Goal: Navigation & Orientation: Find specific page/section

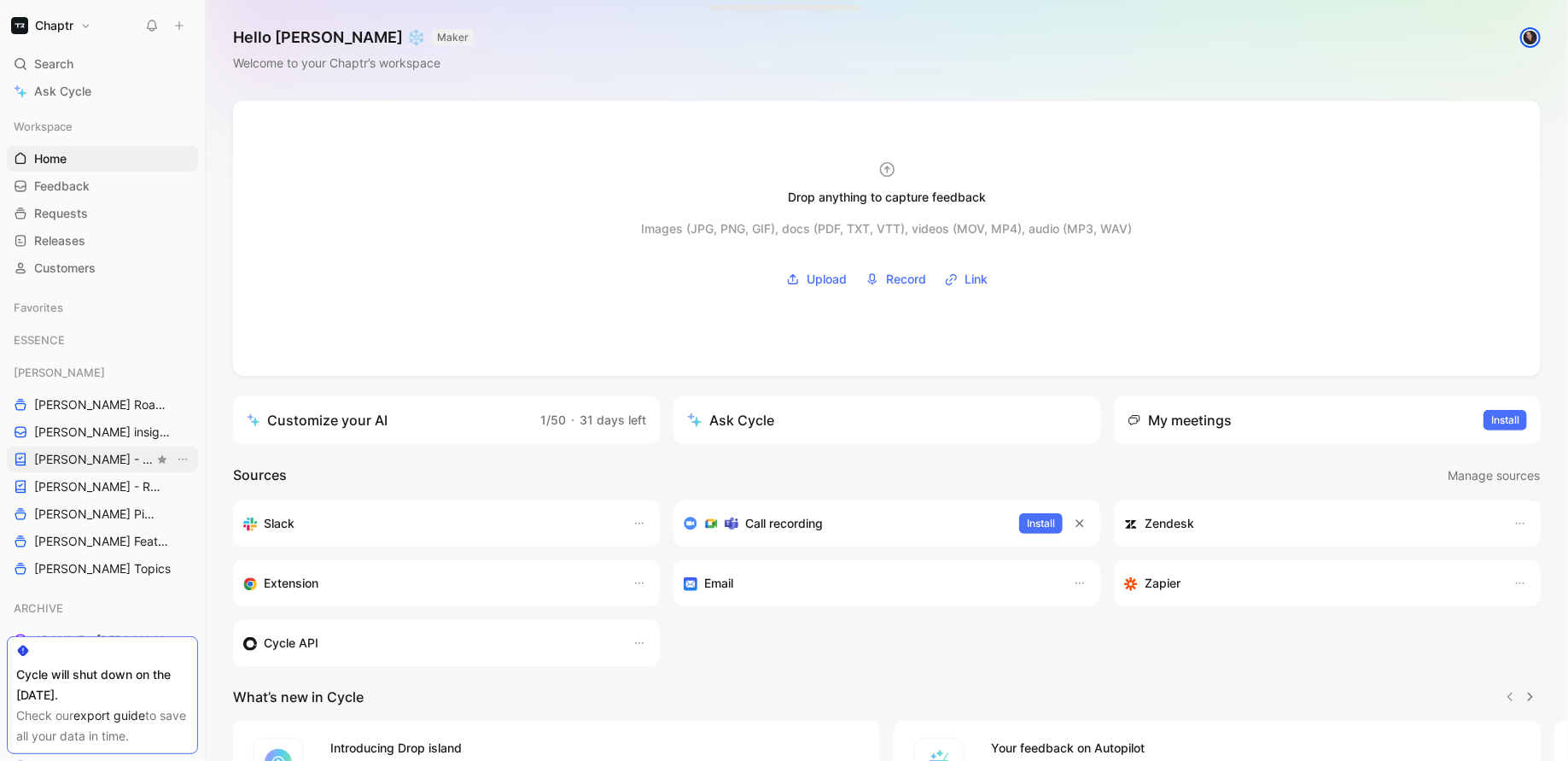
click at [57, 455] on span "[PERSON_NAME] - PLANNINGS" at bounding box center [94, 459] width 119 height 17
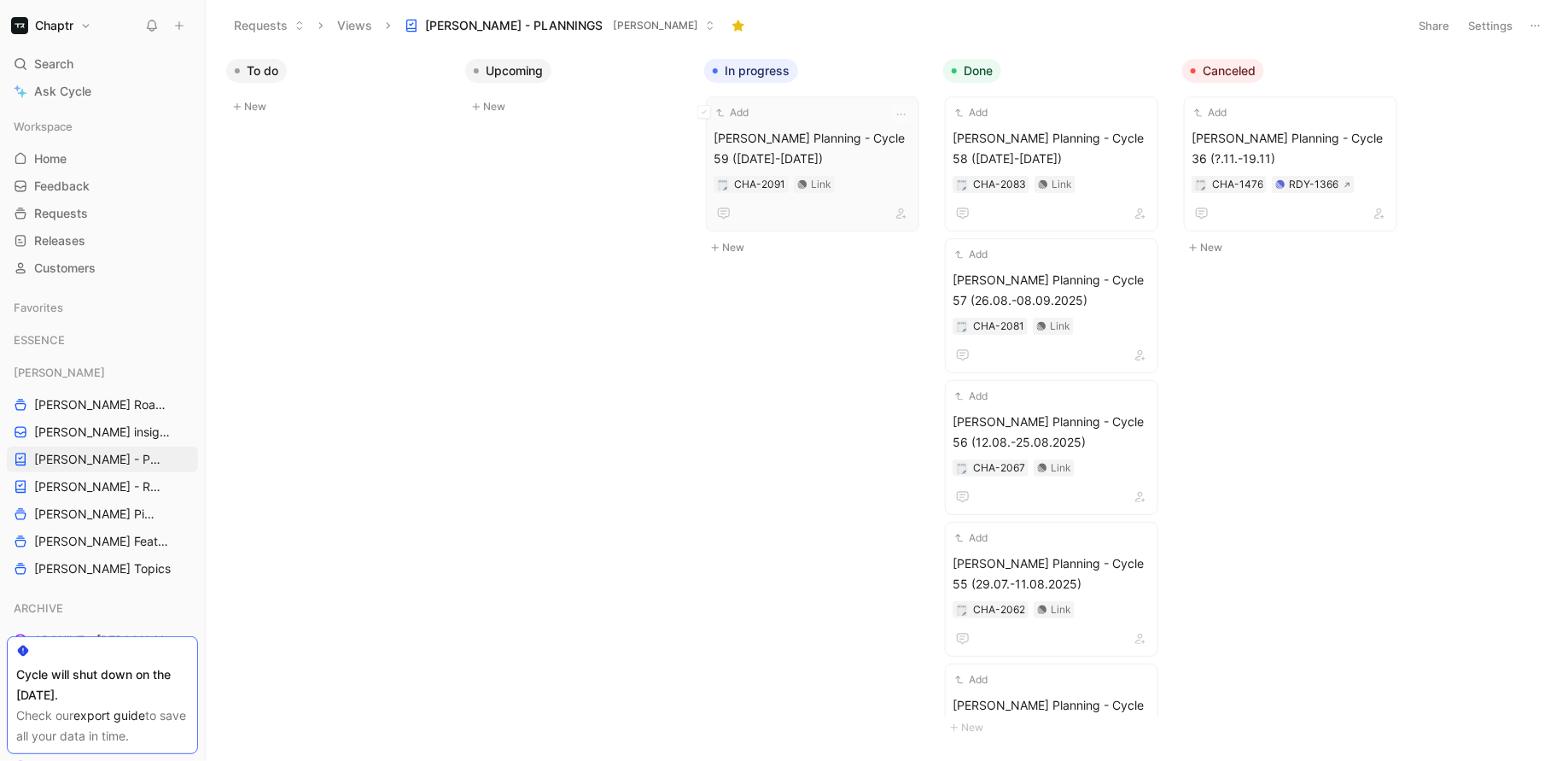
click at [802, 128] on span "[PERSON_NAME] Planning - Cycle 59 ([DATE]-[DATE])" at bounding box center [812, 148] width 198 height 41
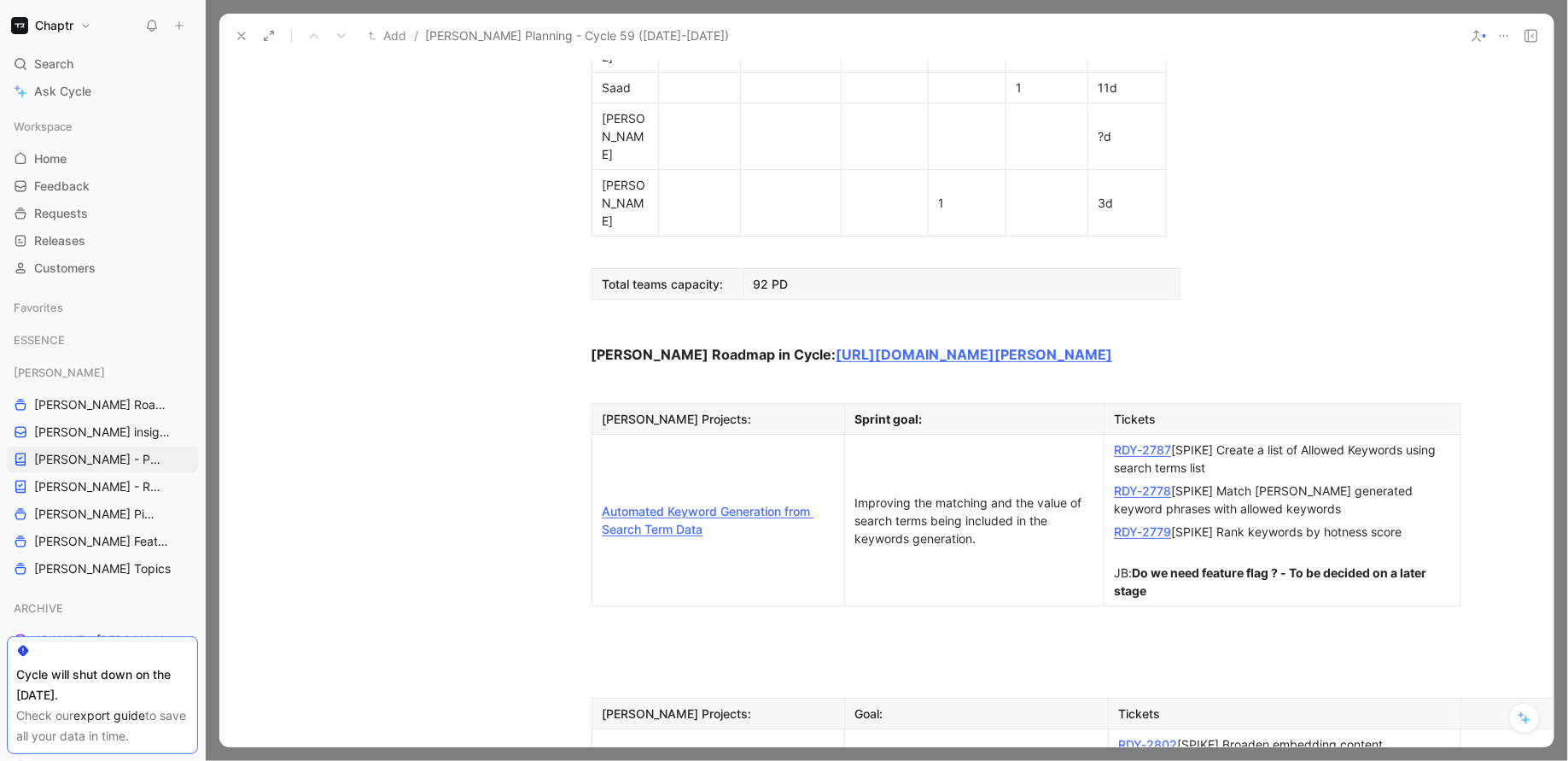
scroll to position [1326, 0]
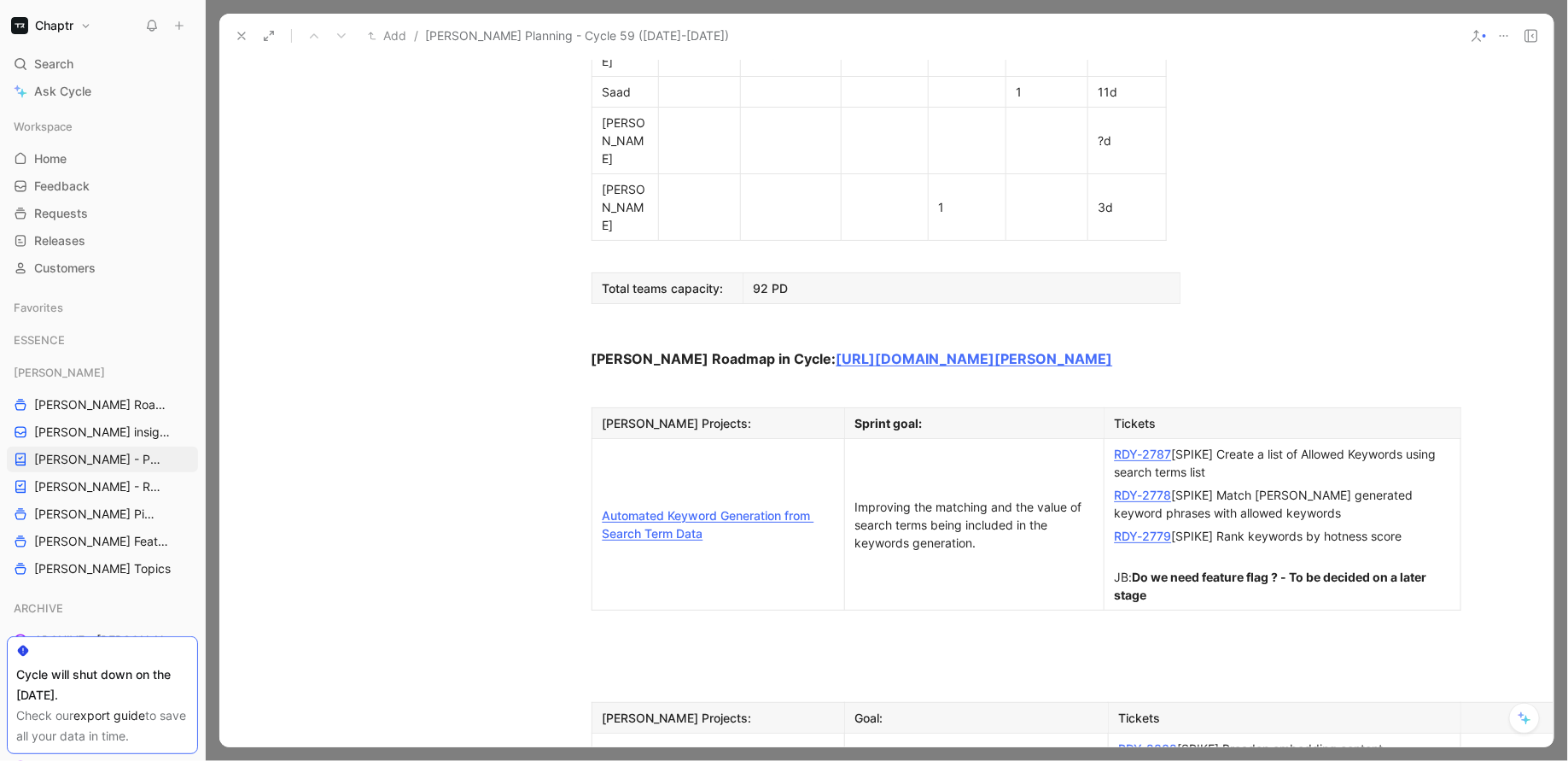
click at [1164, 446] on link "RDY-2787" at bounding box center [1143, 453] width 57 height 15
click at [1153, 487] on link "RDY-2778" at bounding box center [1143, 494] width 57 height 15
click at [1145, 529] on link "RDY-2779" at bounding box center [1143, 536] width 57 height 15
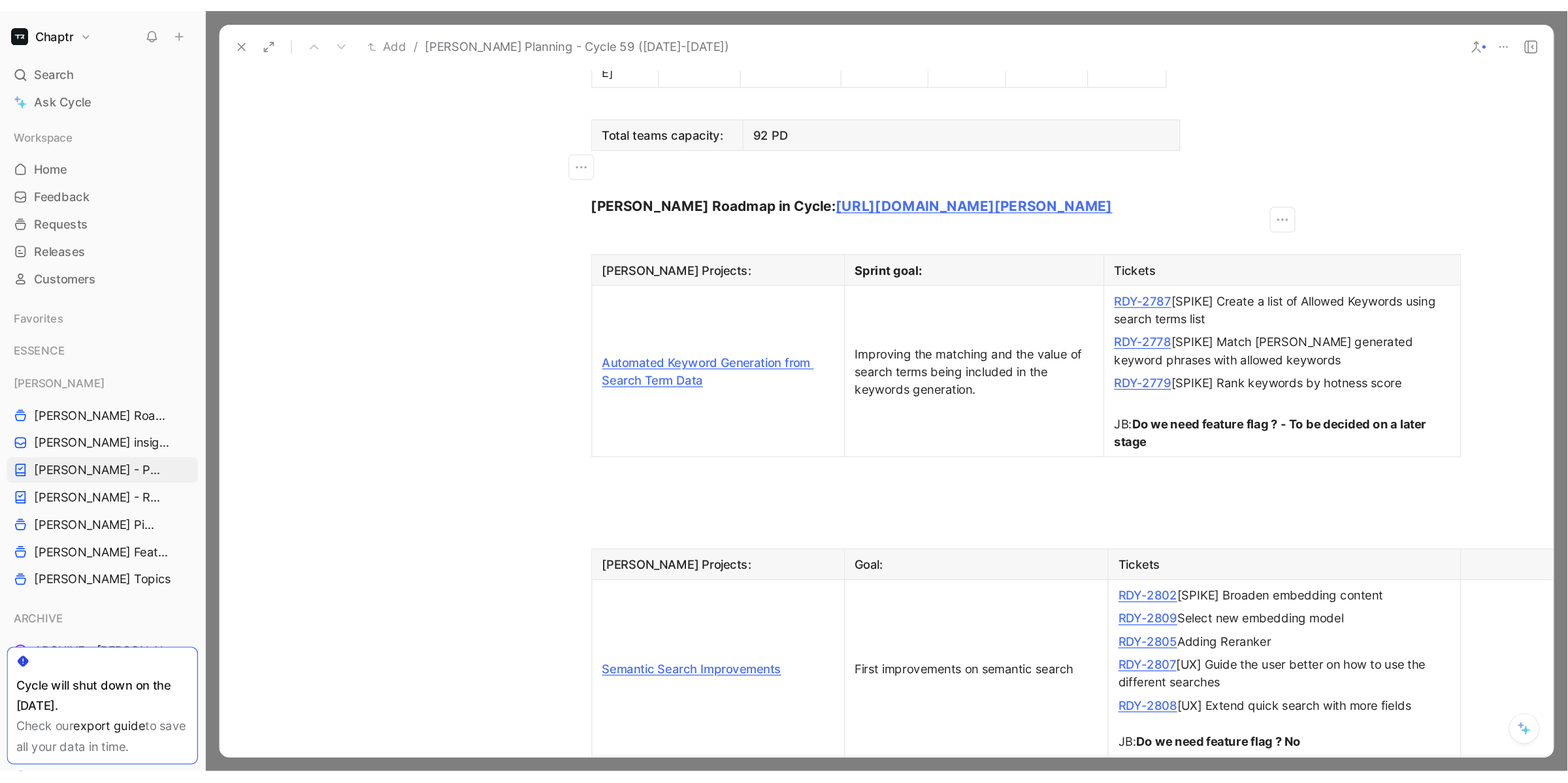
scroll to position [1230, 0]
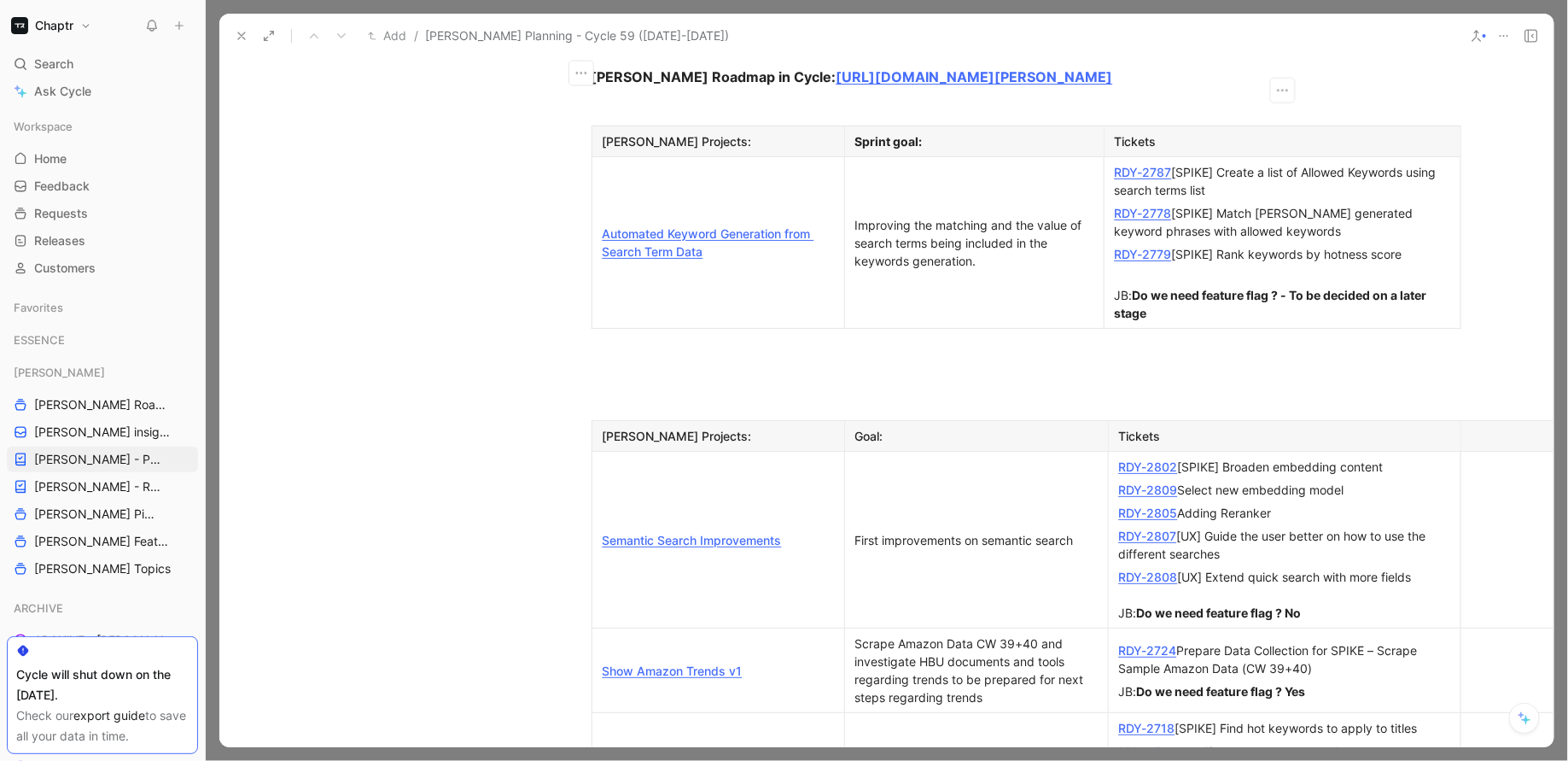
click at [1152, 459] on link "RDY-2802" at bounding box center [1147, 466] width 59 height 15
click at [1146, 482] on link "RDY-2809" at bounding box center [1147, 489] width 59 height 15
click at [1140, 505] on link "RDY-2805" at bounding box center [1147, 512] width 59 height 15
click at [1140, 529] on link "RDY-2807" at bounding box center [1147, 536] width 58 height 15
click at [1140, 569] on link "RDY-2808" at bounding box center [1147, 576] width 59 height 15
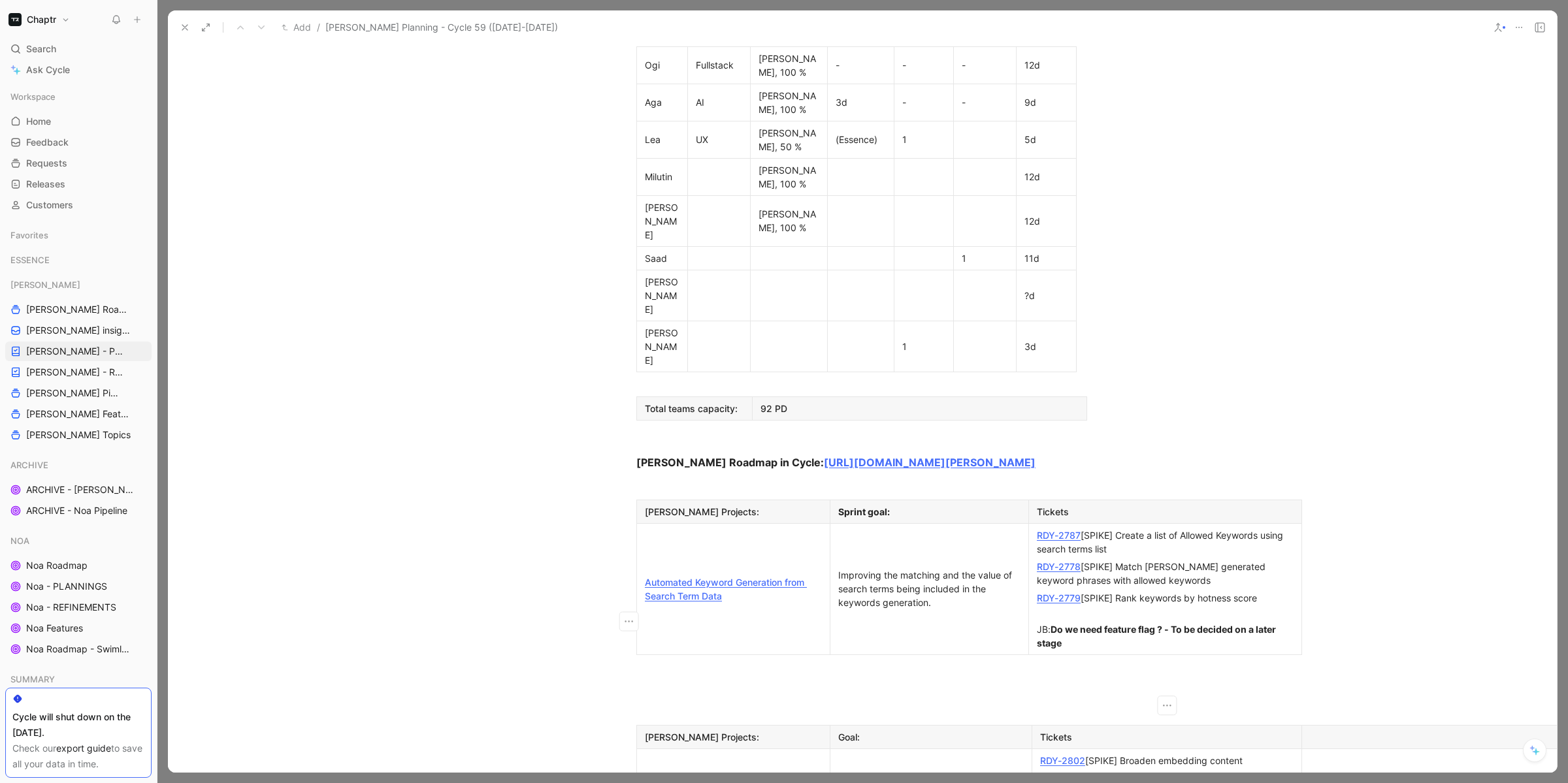
scroll to position [814, 0]
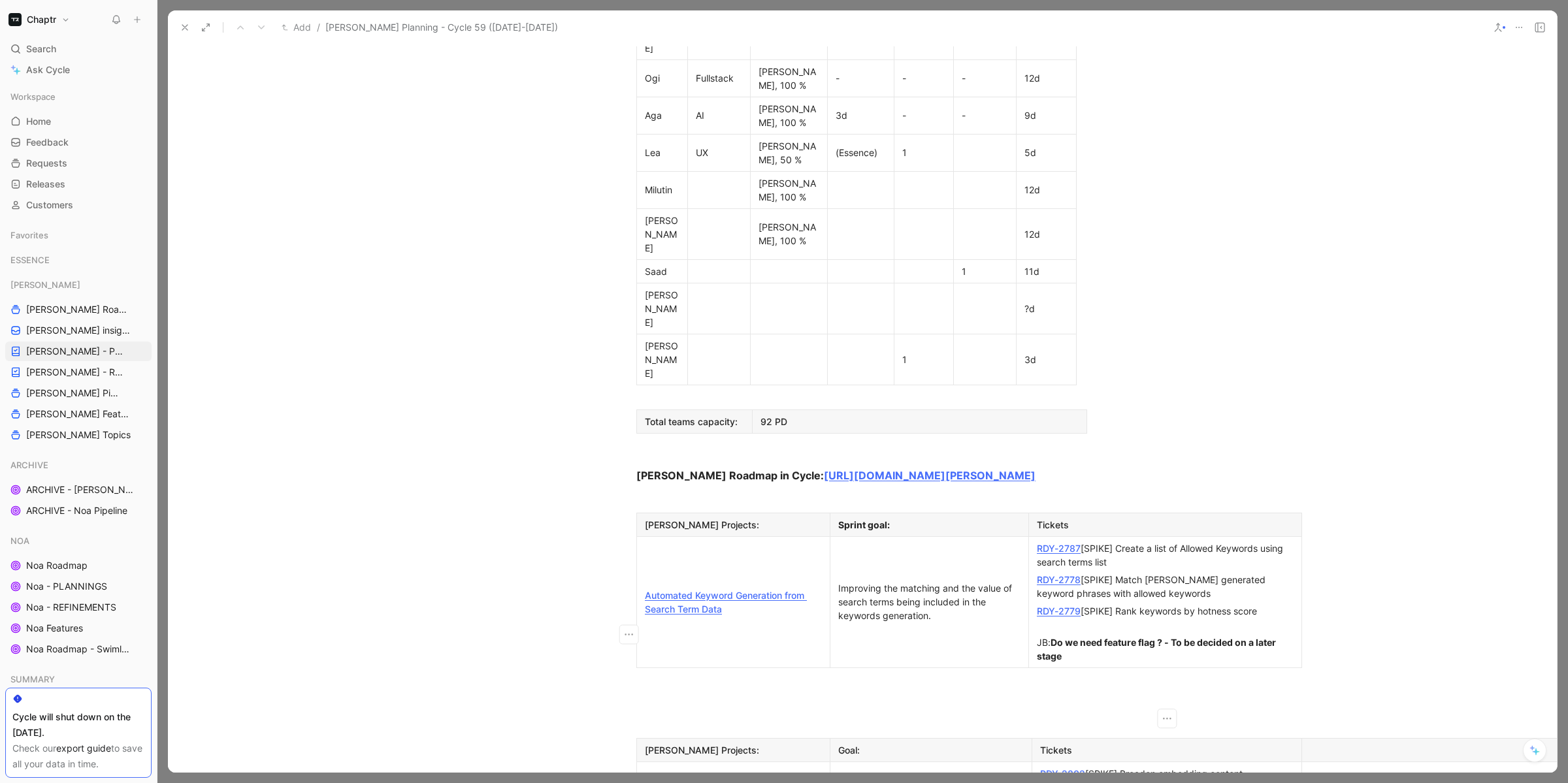
click at [1200, 233] on div "Attendees: [PERSON_NAME] [PERSON_NAME] [PERSON_NAME] Remi [PERSON_NAME][MEDICAL…" at bounding box center [862, 299] width 1389 height 1912
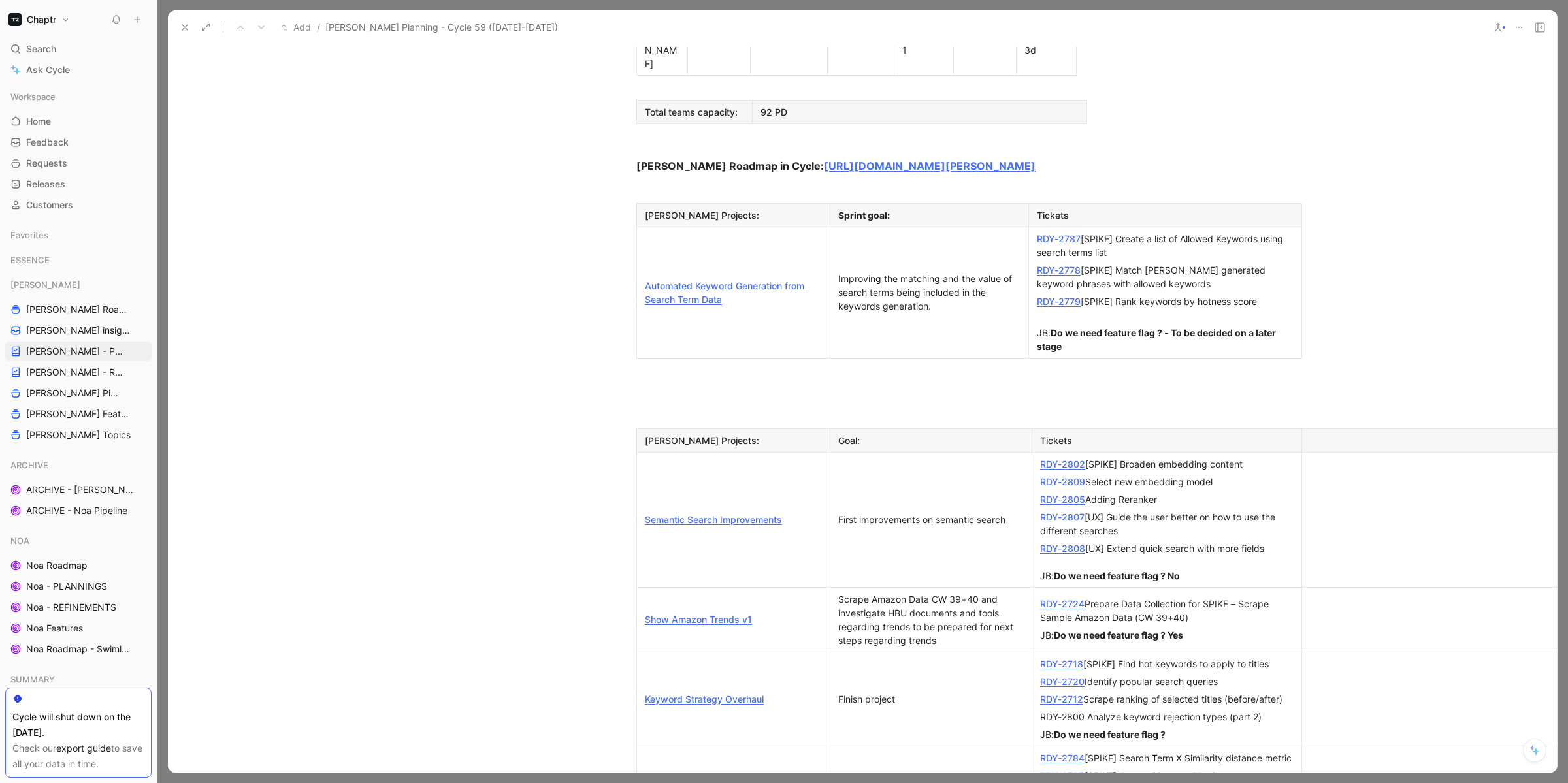
scroll to position [1138, 0]
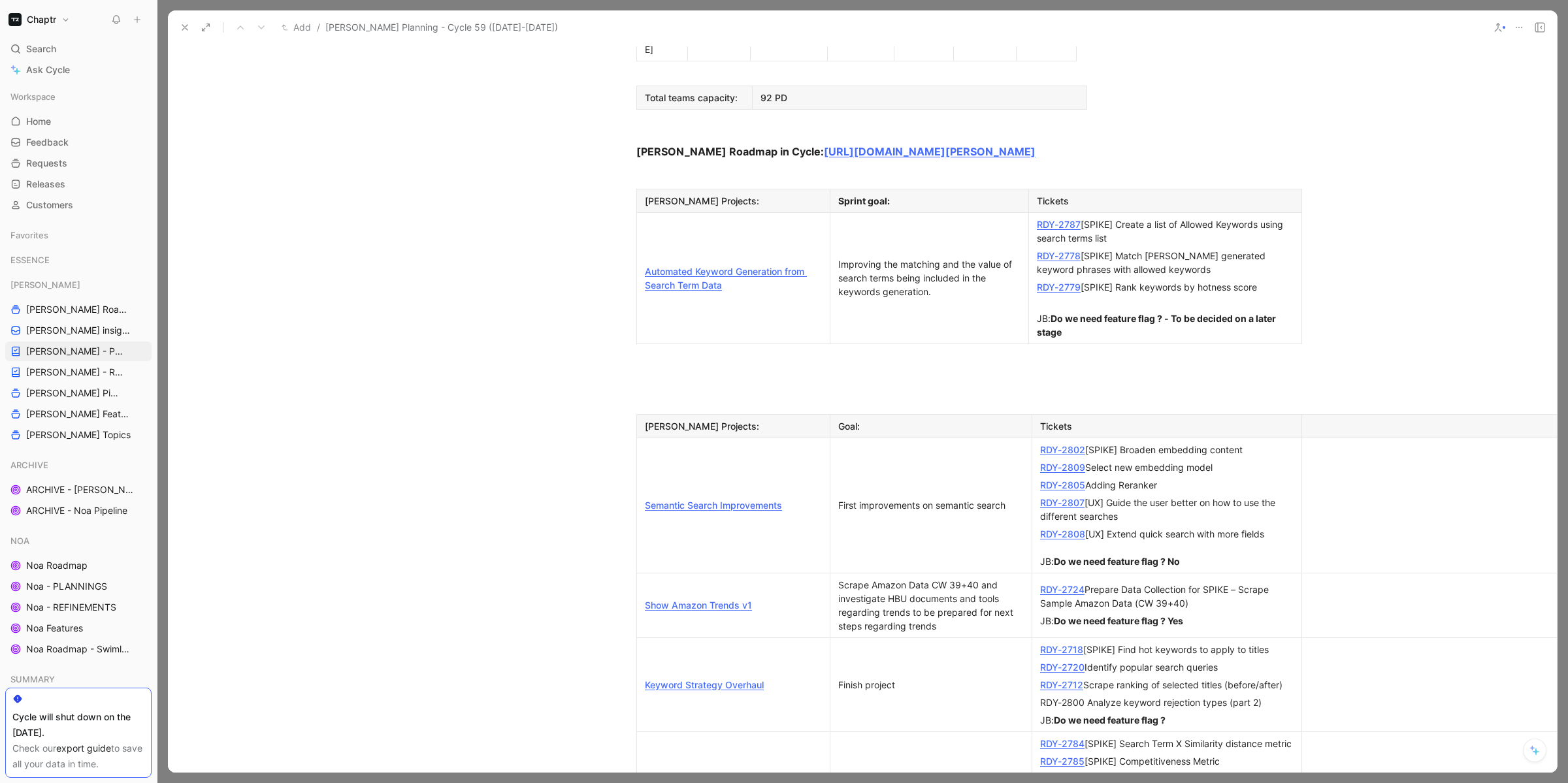
click at [1061, 582] on link "RDY-2724" at bounding box center [1062, 589] width 44 height 11
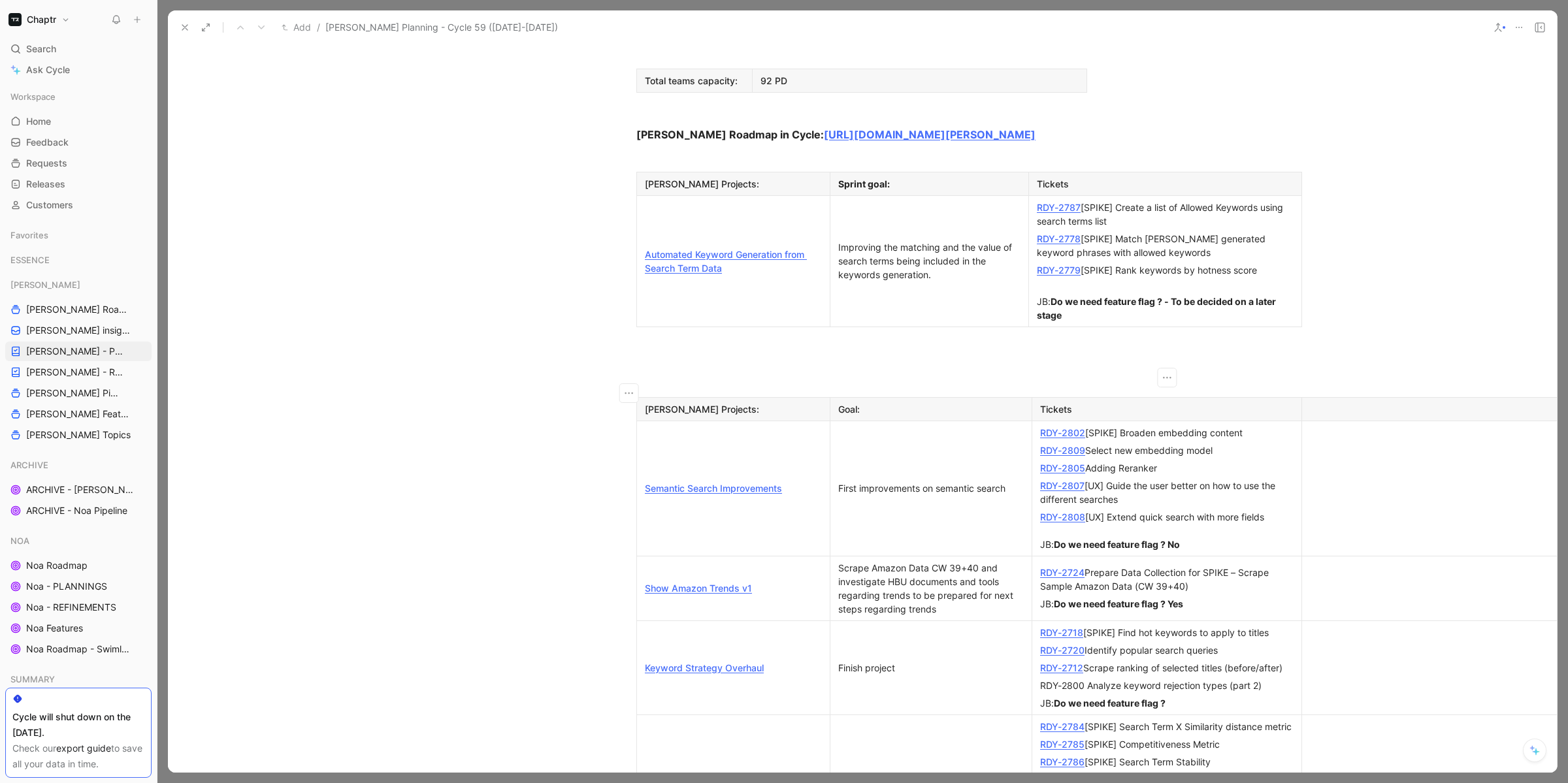
scroll to position [1158, 0]
click at [709, 582] on link "Keyword Strategy Overhaul" at bounding box center [704, 664] width 119 height 11
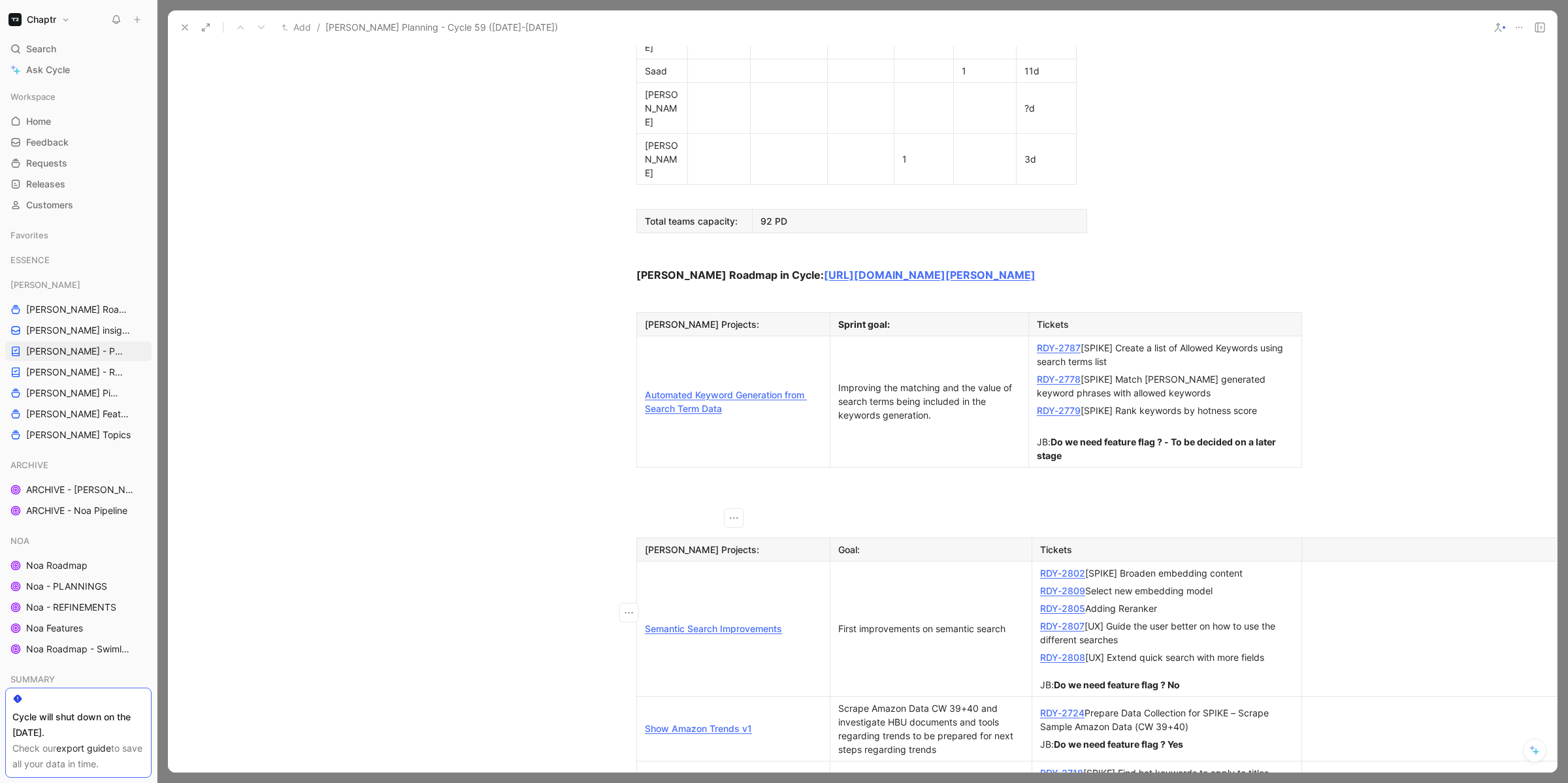
scroll to position [979, 0]
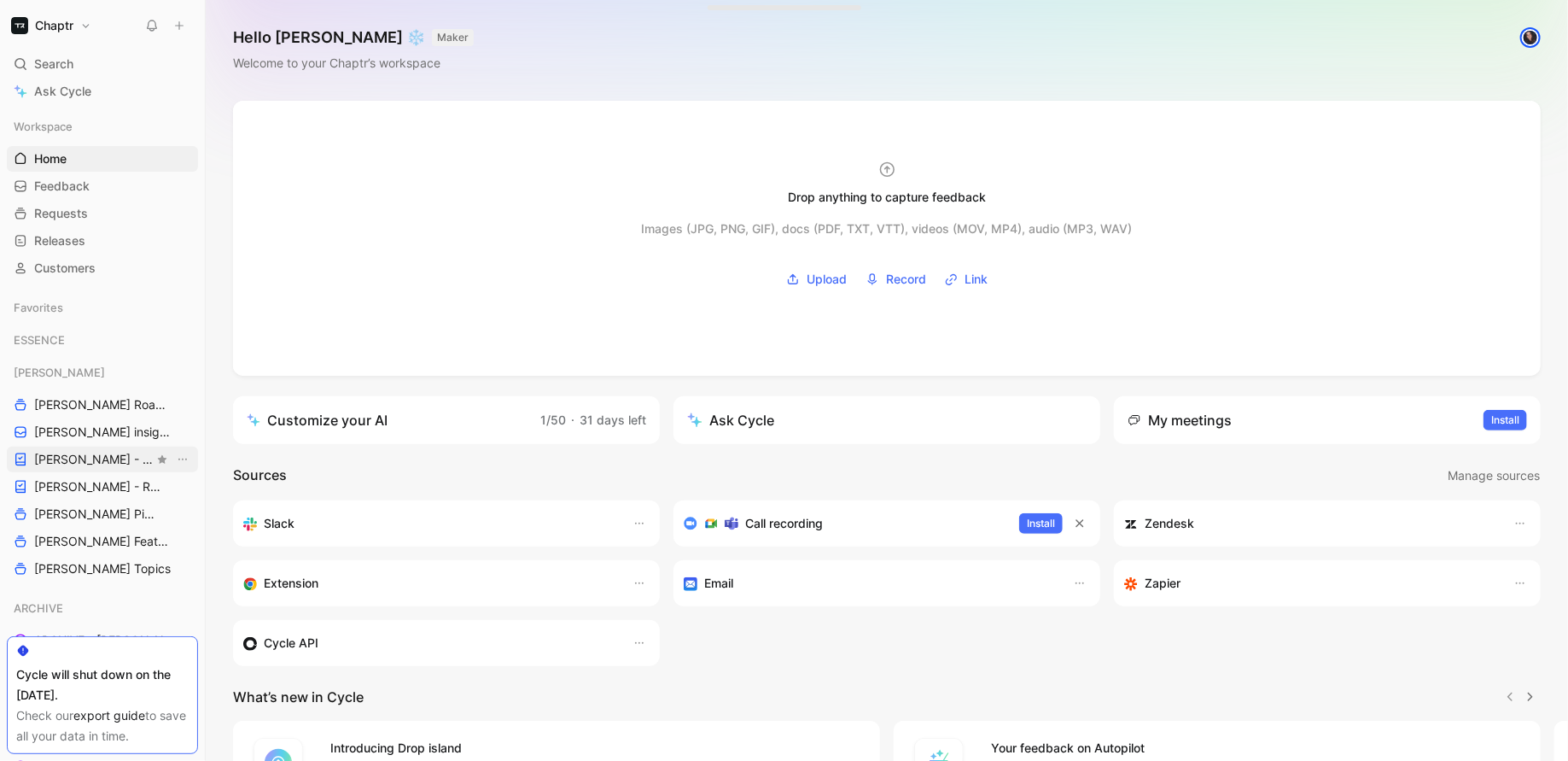
click at [70, 451] on span "[PERSON_NAME] - PLANNINGS" at bounding box center [94, 459] width 119 height 17
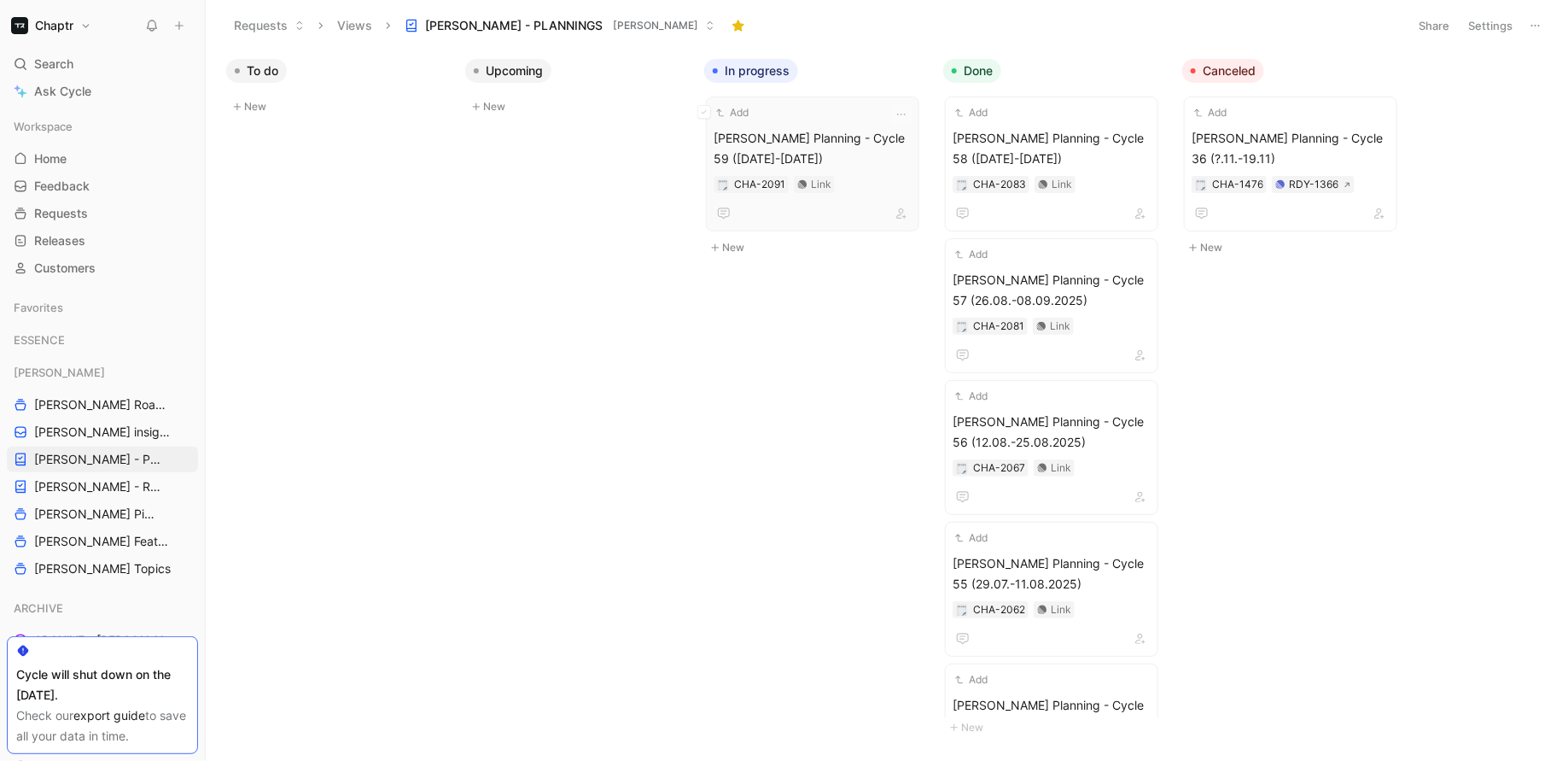
click at [792, 174] on div "Reedy Planning - Cycle 59 (23.09-20.10.2025) CHA-2091 Link" at bounding box center [812, 175] width 198 height 96
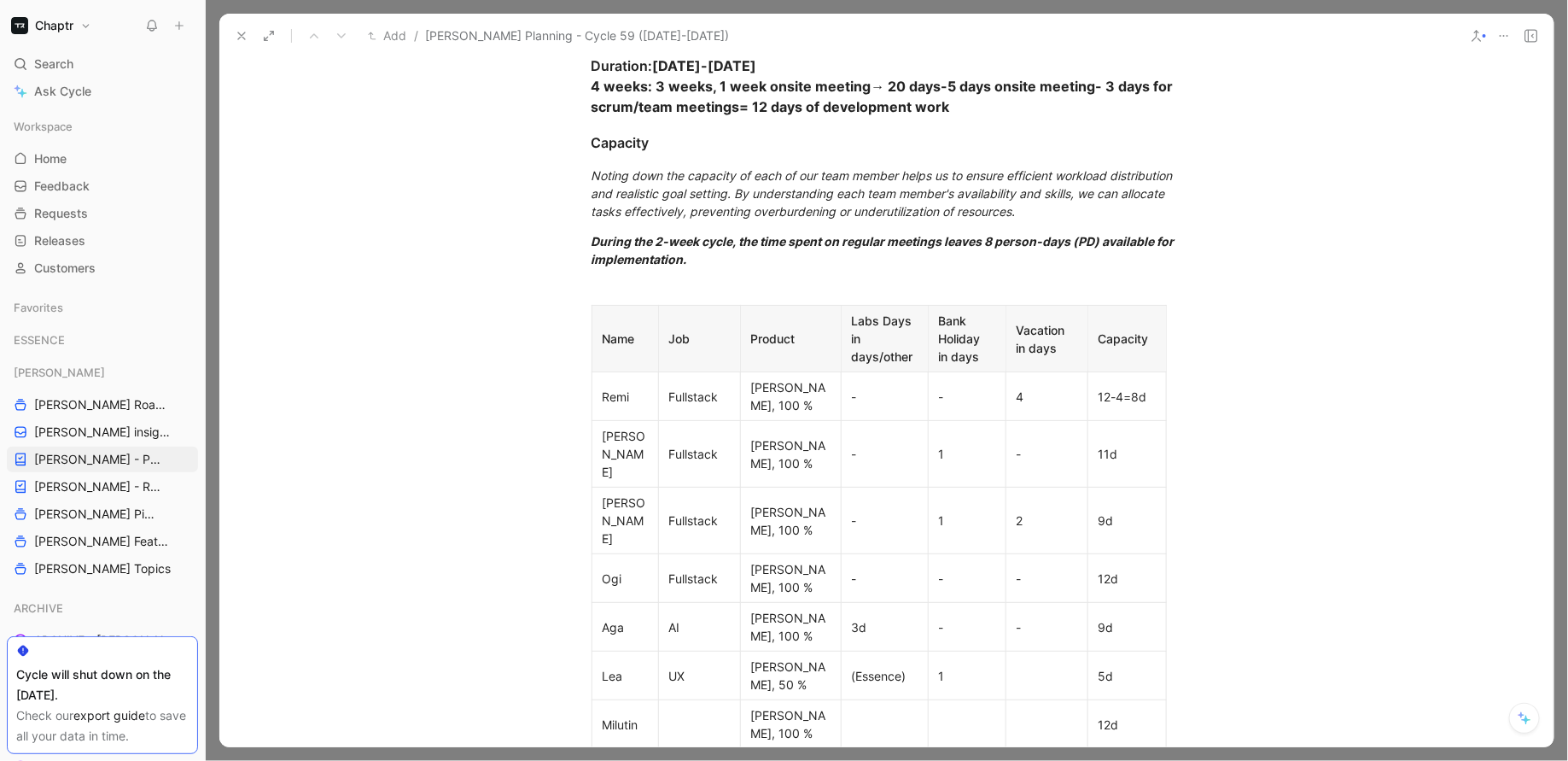
scroll to position [641, 0]
